Goal: Task Accomplishment & Management: Manage account settings

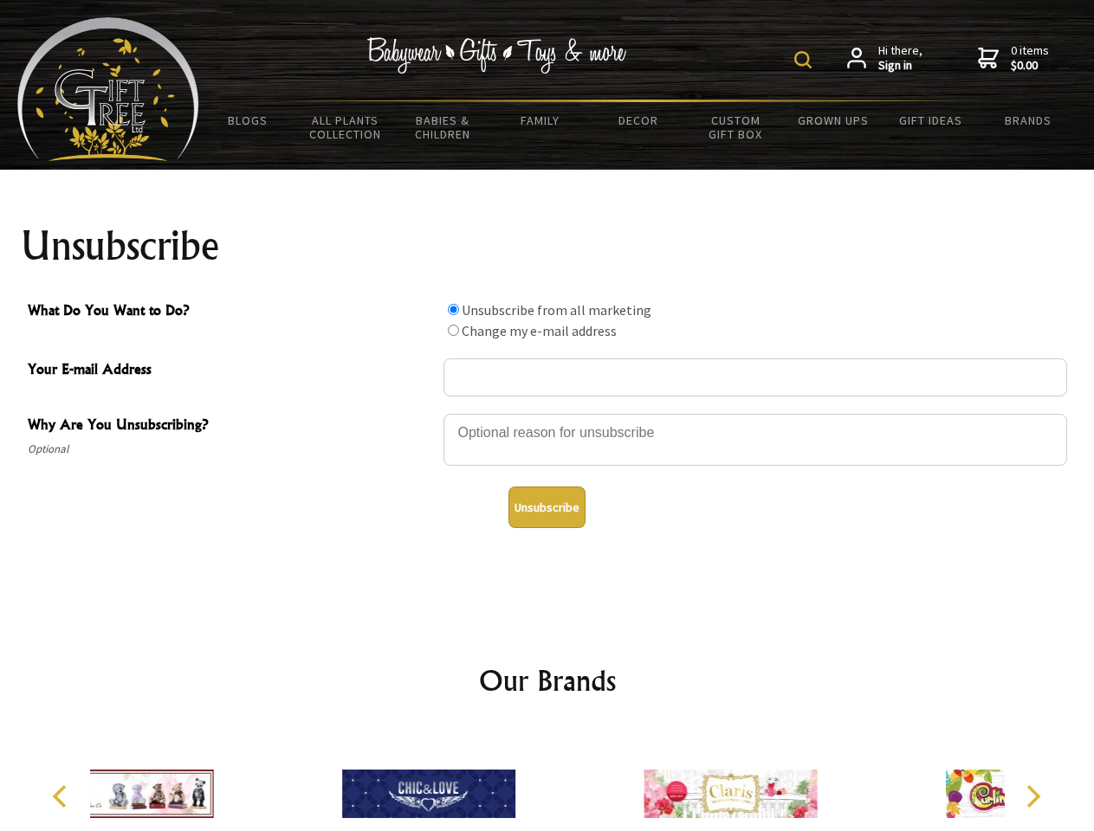
click at [805, 60] on img at bounding box center [802, 59] width 17 height 17
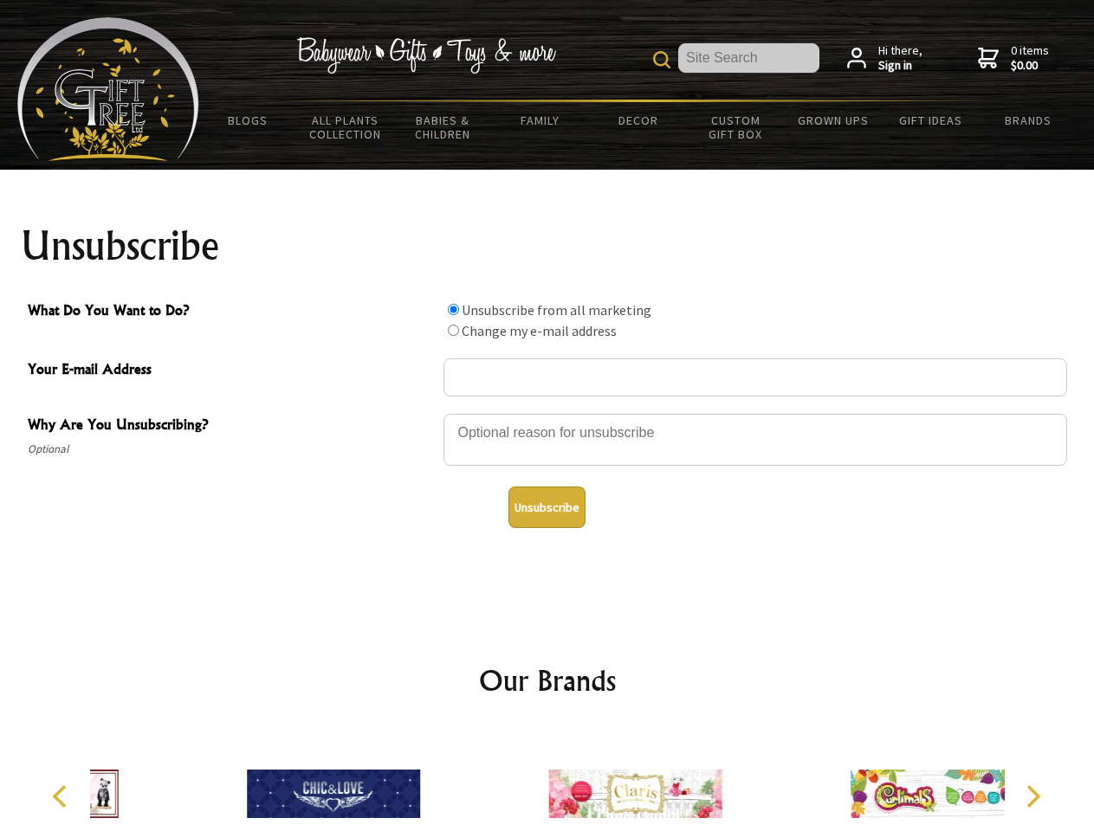
click at [547, 413] on div at bounding box center [754, 442] width 623 height 61
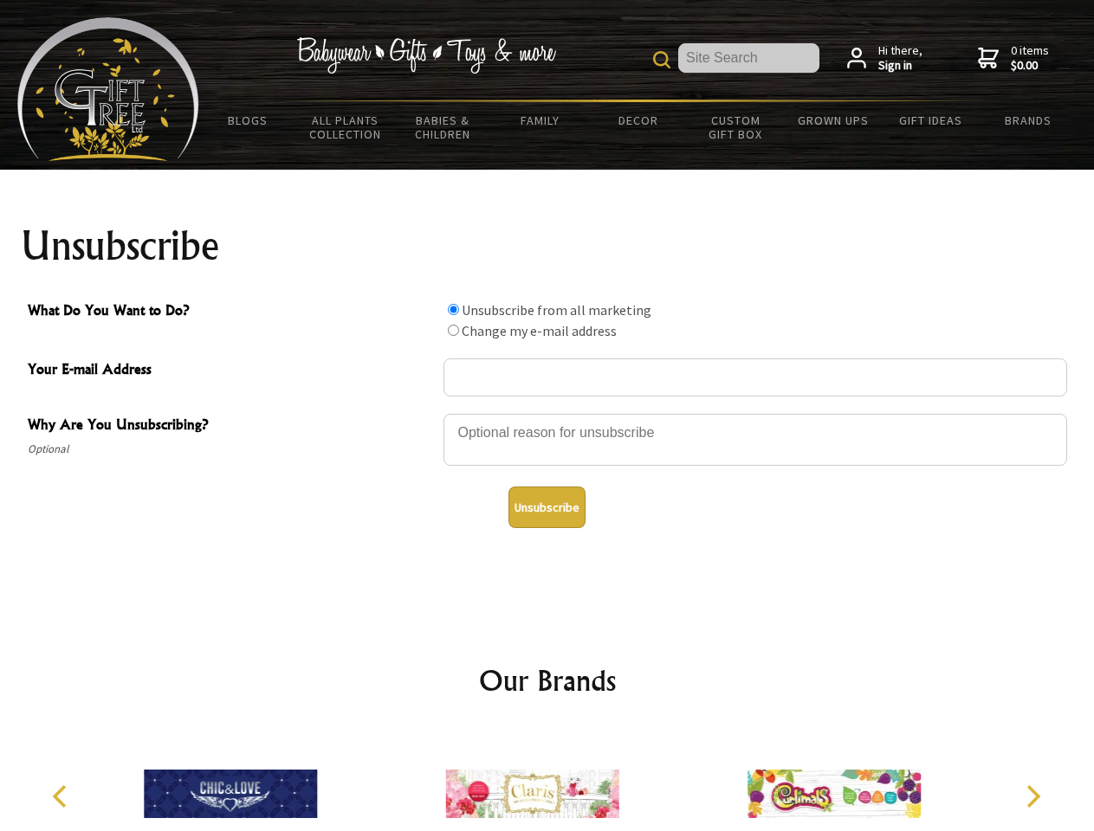
click at [453, 309] on input "What Do You Want to Do?" at bounding box center [453, 309] width 11 height 11
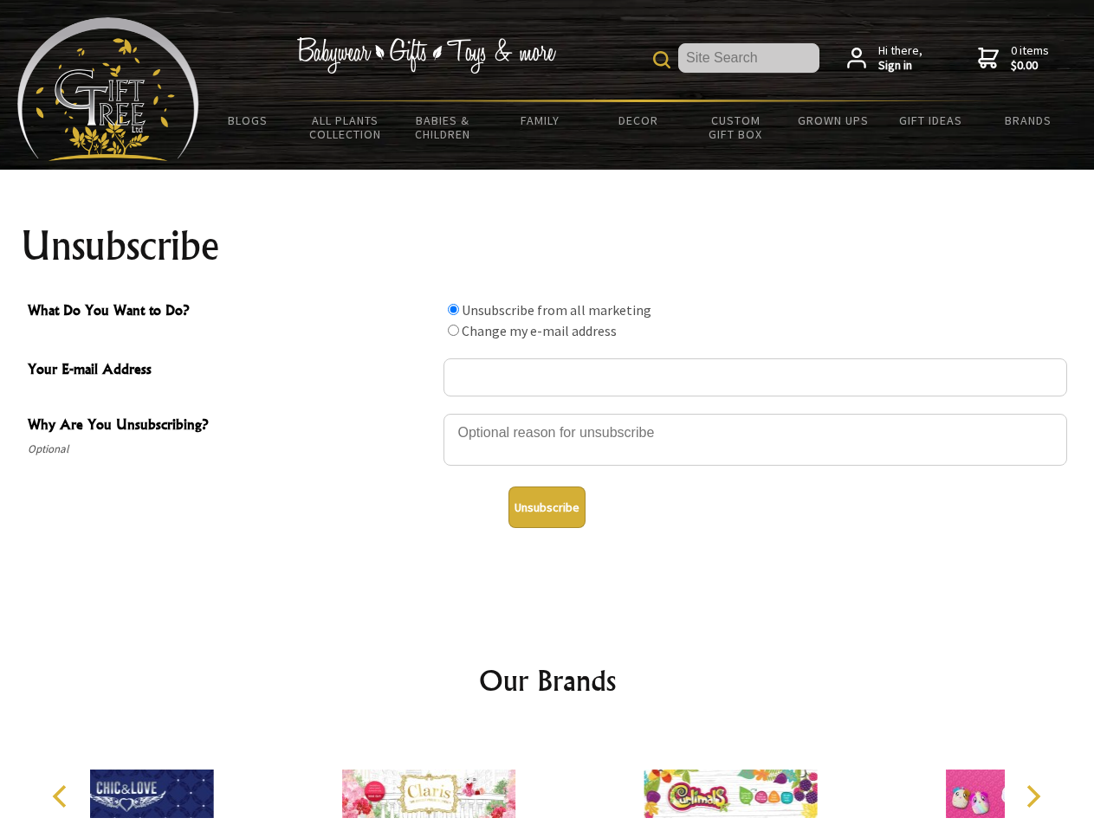
click at [453, 330] on input "What Do You Want to Do?" at bounding box center [453, 330] width 11 height 11
radio input "true"
click at [546, 507] on button "Unsubscribe" at bounding box center [546, 508] width 77 height 42
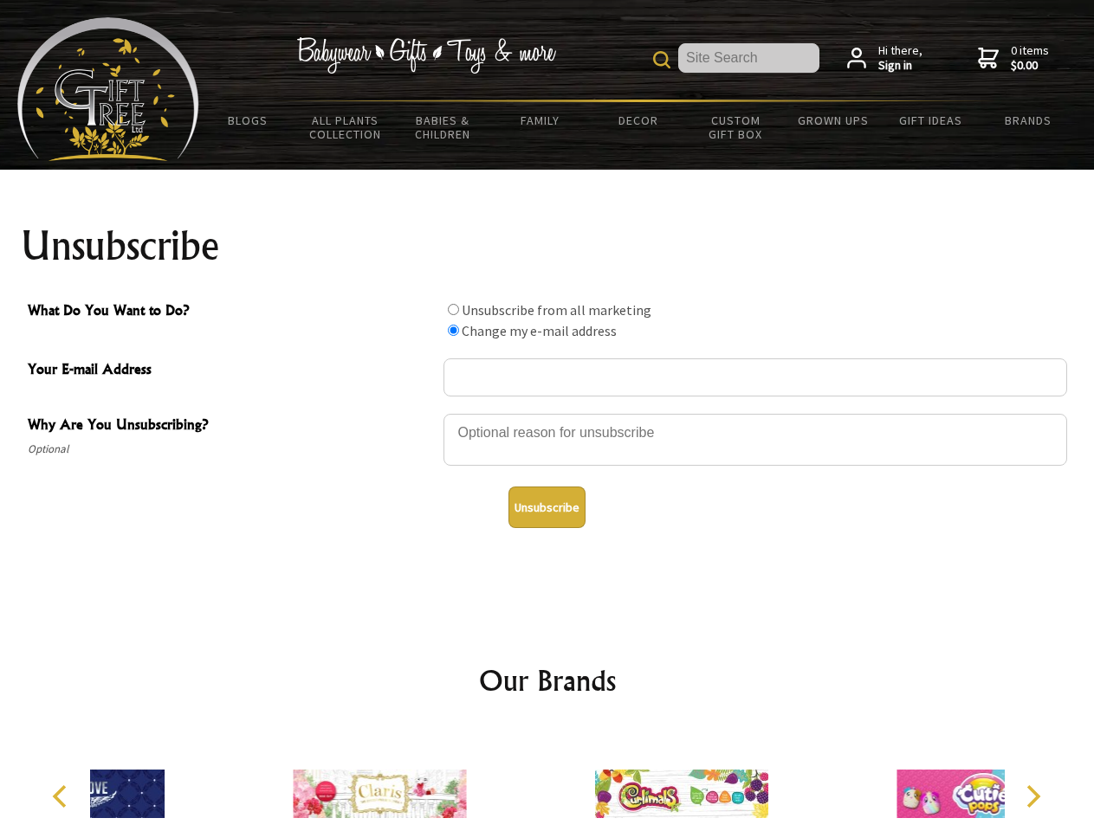
click at [547, 780] on div at bounding box center [681, 796] width 301 height 135
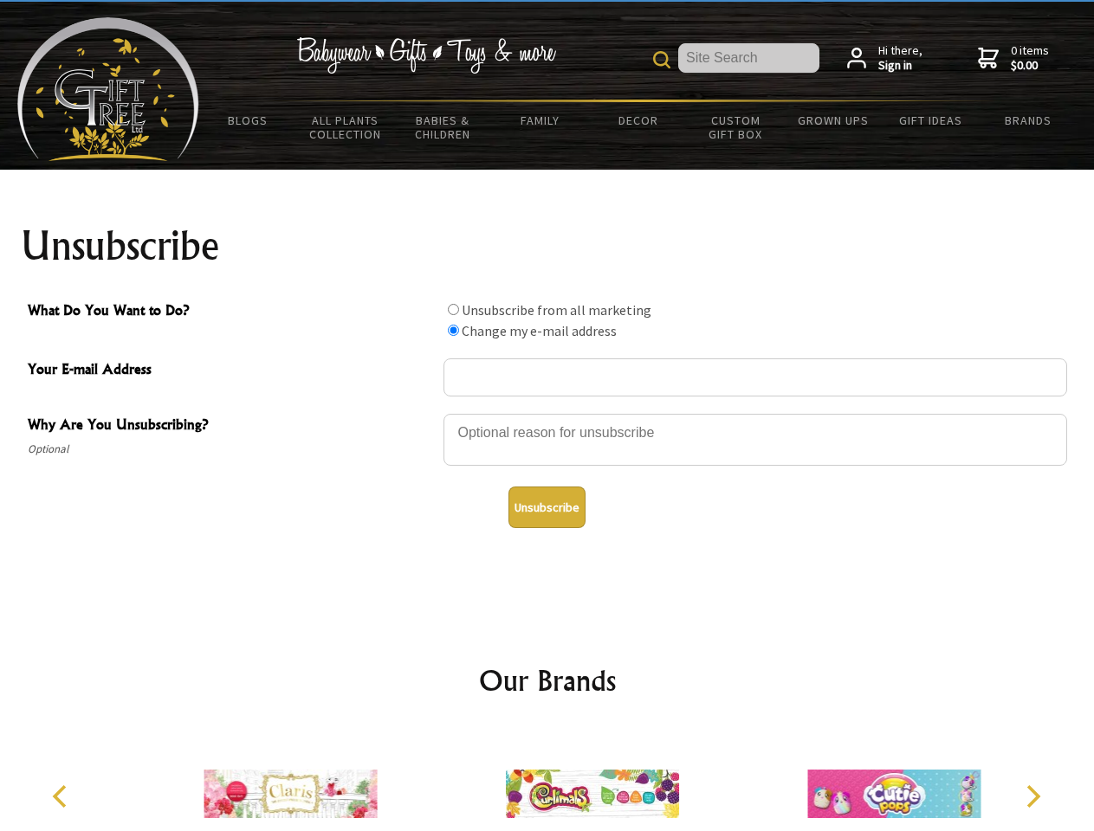
click at [62, 797] on icon "Previous" at bounding box center [61, 796] width 23 height 23
click at [1032, 797] on icon "Next" at bounding box center [1031, 796] width 23 height 23
